Goal: Task Accomplishment & Management: Use online tool/utility

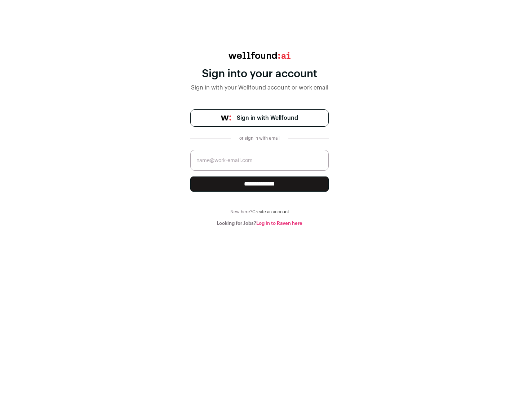
click at [267, 118] on span "Sign in with Wellfound" at bounding box center [267, 118] width 61 height 9
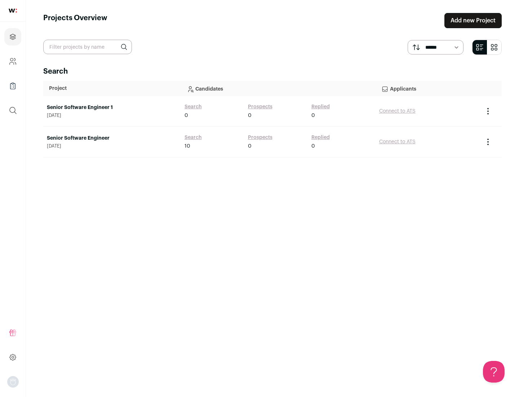
click at [112, 138] on link "Senior Software Engineer" at bounding box center [112, 138] width 131 height 7
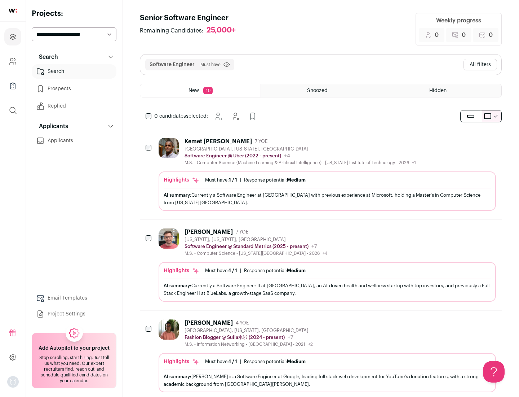
click at [321, 174] on div "Highlights Must have: 1 / 1 How many must haves have been fulfilled? | Response…" at bounding box center [328, 190] width 338 height 39
